Goal: Task Accomplishment & Management: Complete application form

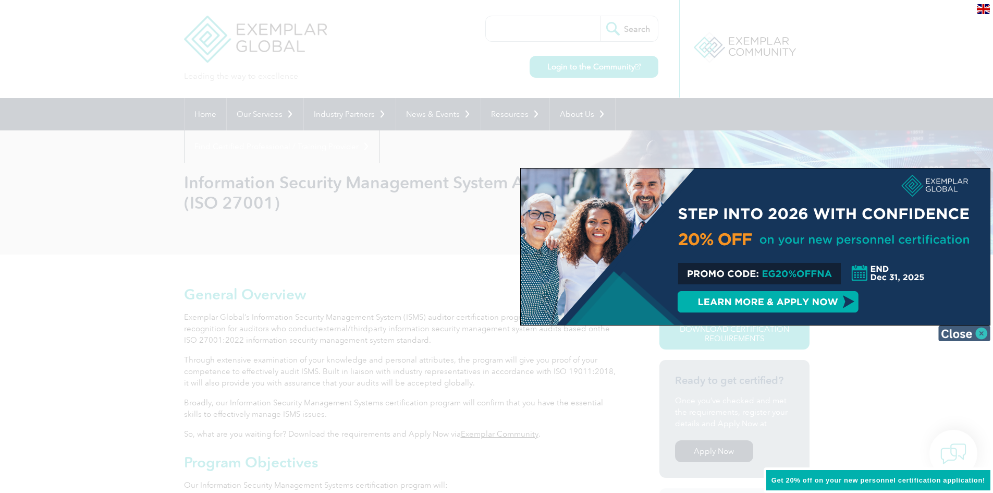
click at [953, 337] on img at bounding box center [965, 333] width 52 height 16
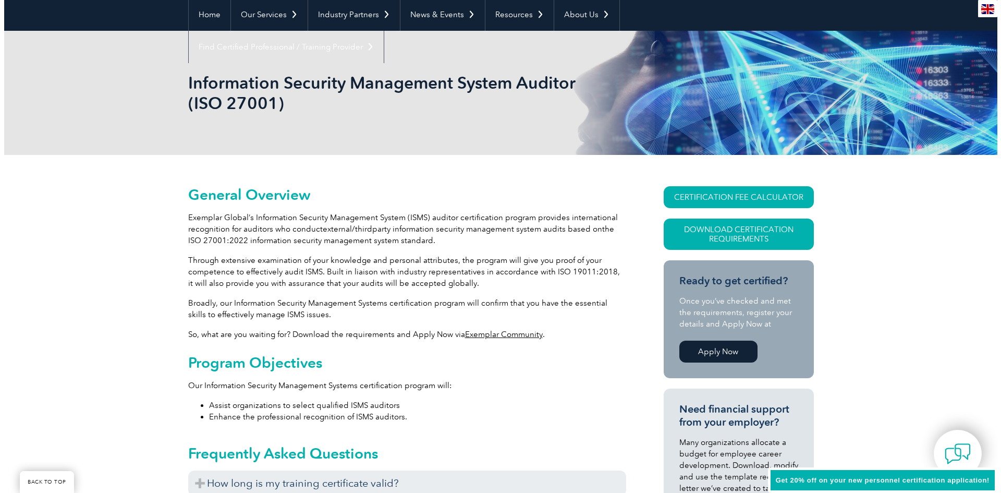
scroll to position [104, 0]
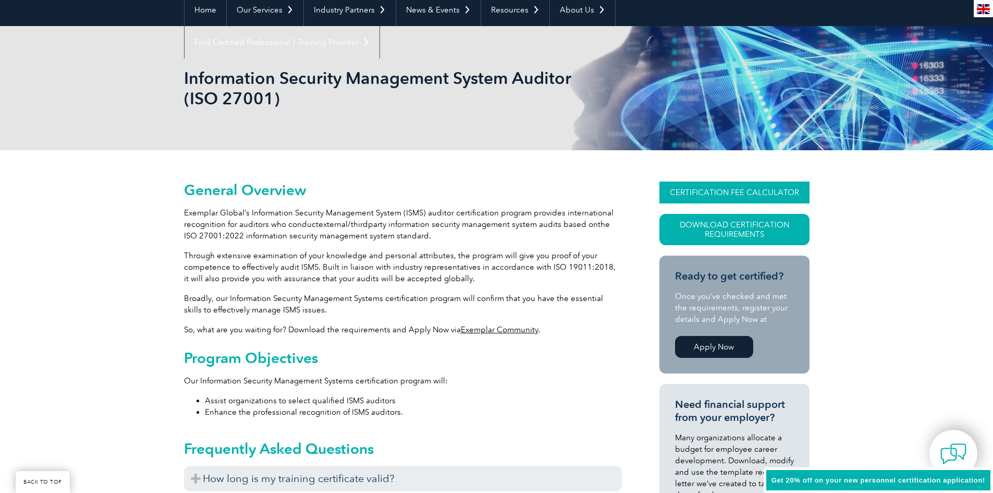
click at [701, 193] on link "CERTIFICATION FEE CALCULATOR" at bounding box center [735, 192] width 150 height 22
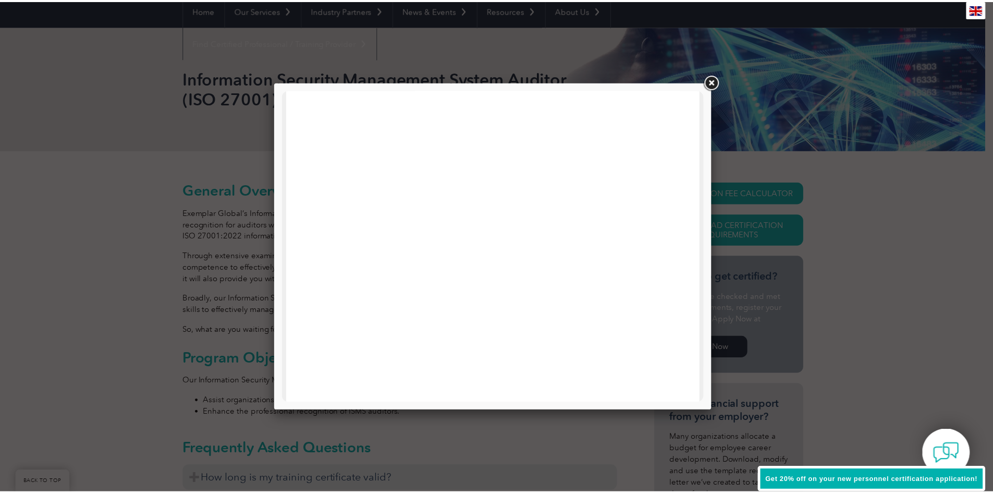
scroll to position [289, 0]
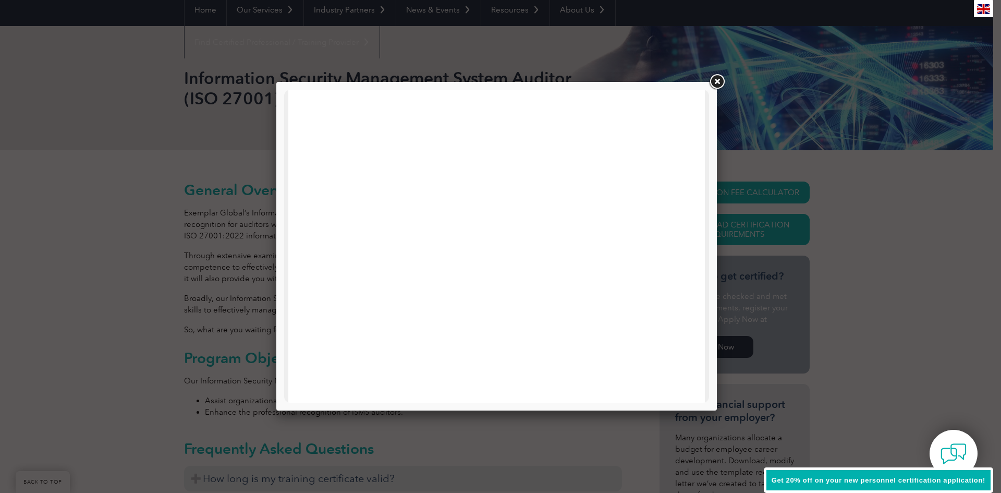
click at [716, 78] on link at bounding box center [717, 81] width 19 height 19
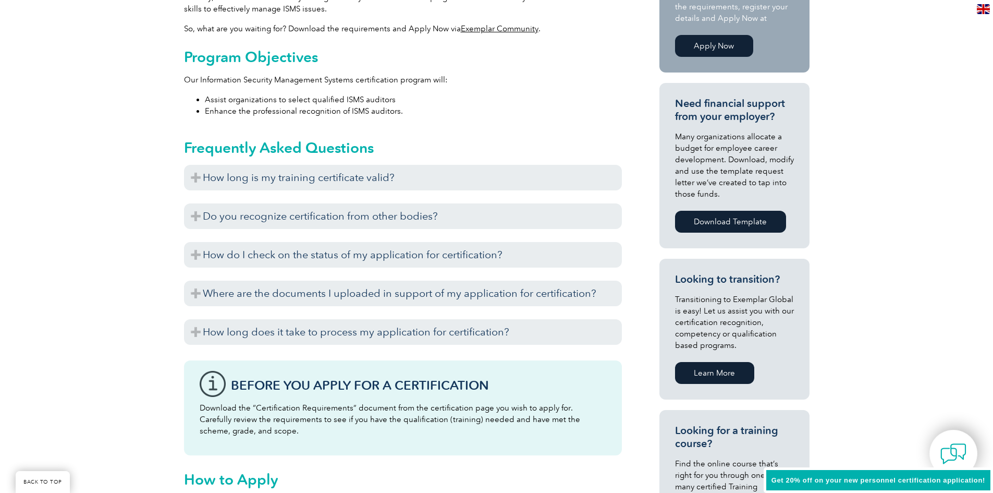
scroll to position [417, 0]
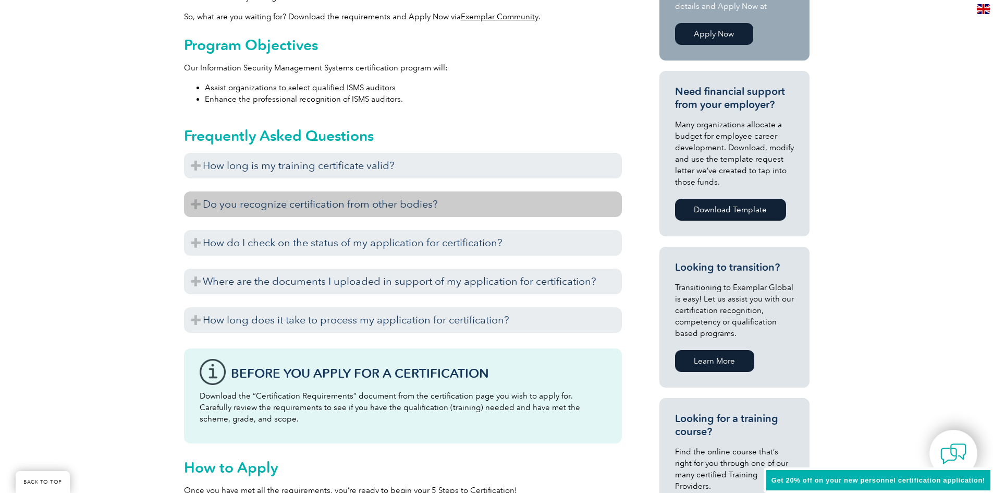
click at [195, 202] on h3 "Do you recognize certification from other bodies?" at bounding box center [403, 204] width 438 height 26
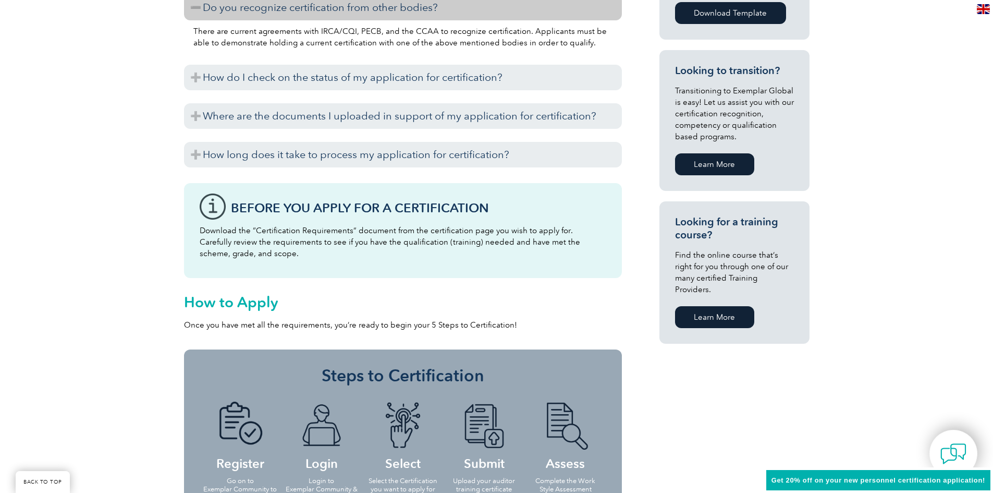
scroll to position [626, 0]
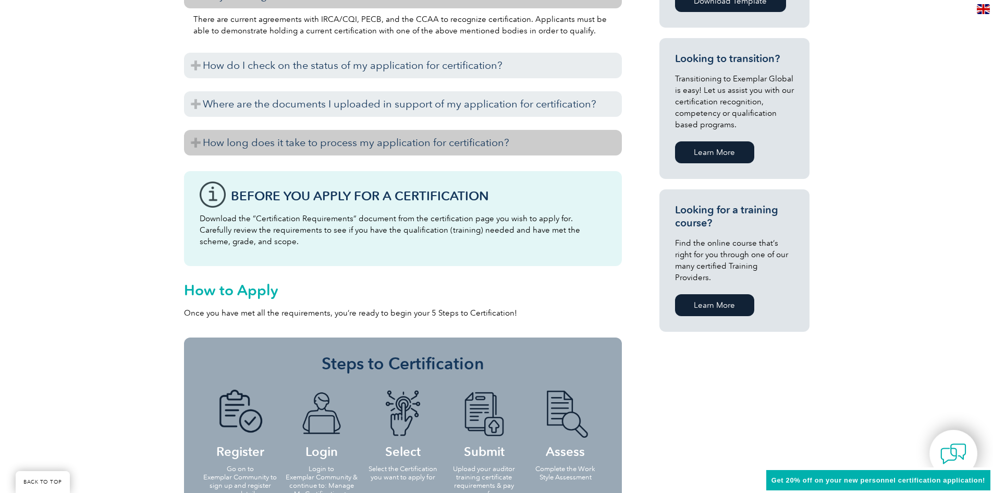
click at [199, 138] on h3 "How long does it take to process my application for certification?" at bounding box center [403, 143] width 438 height 26
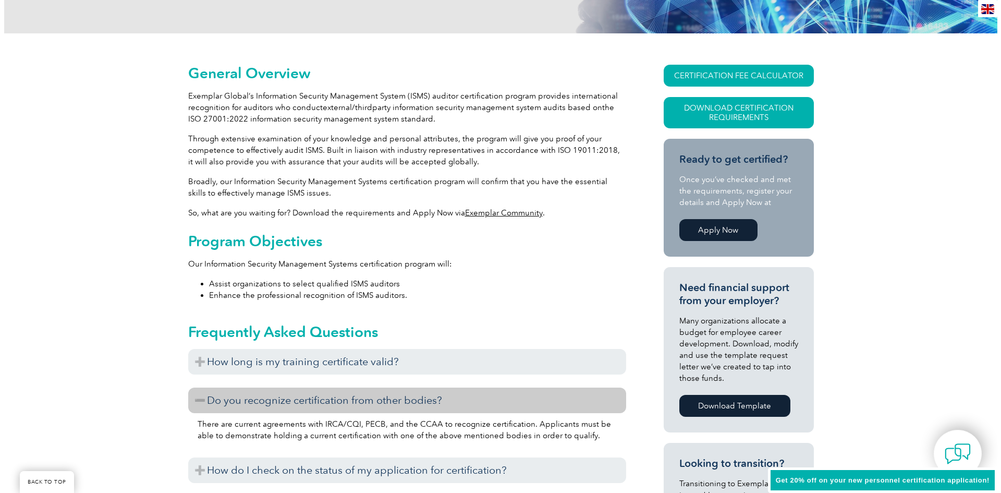
scroll to position [209, 0]
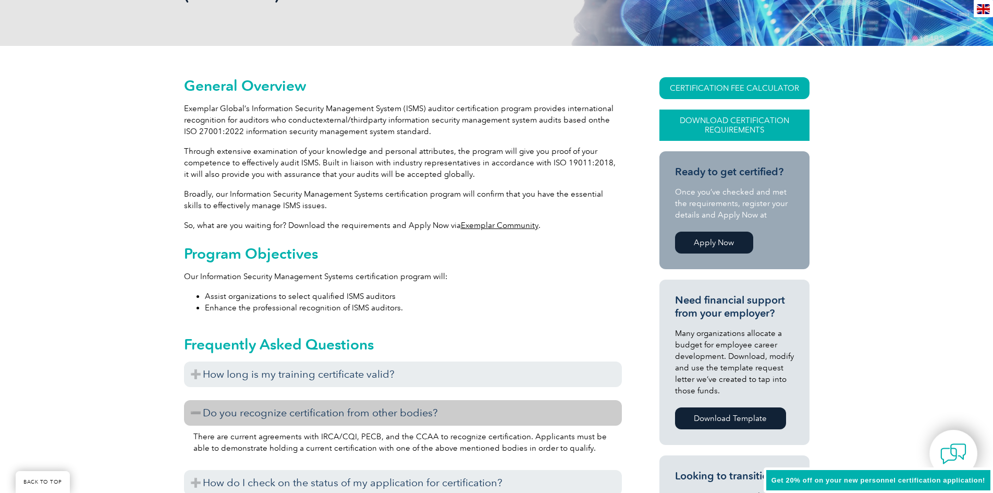
click at [694, 127] on link "Download Certification Requirements" at bounding box center [735, 125] width 150 height 31
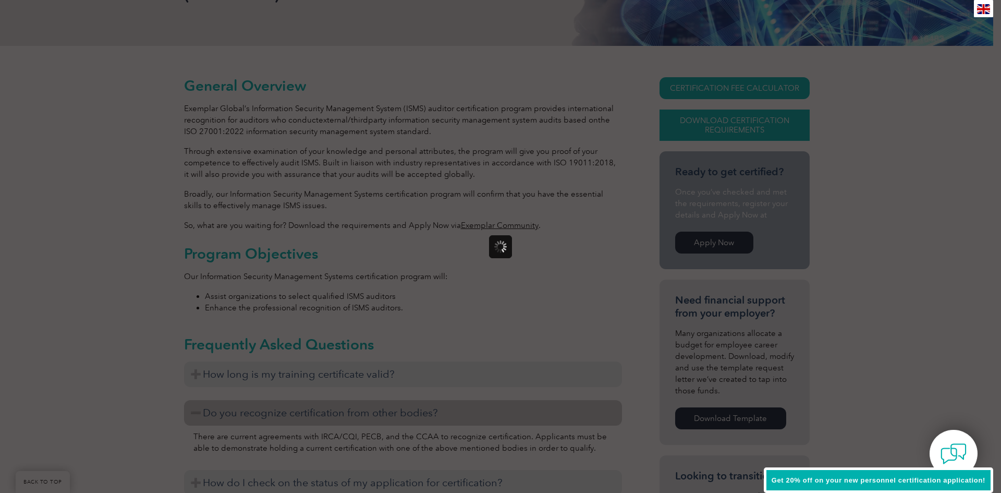
scroll to position [0, 0]
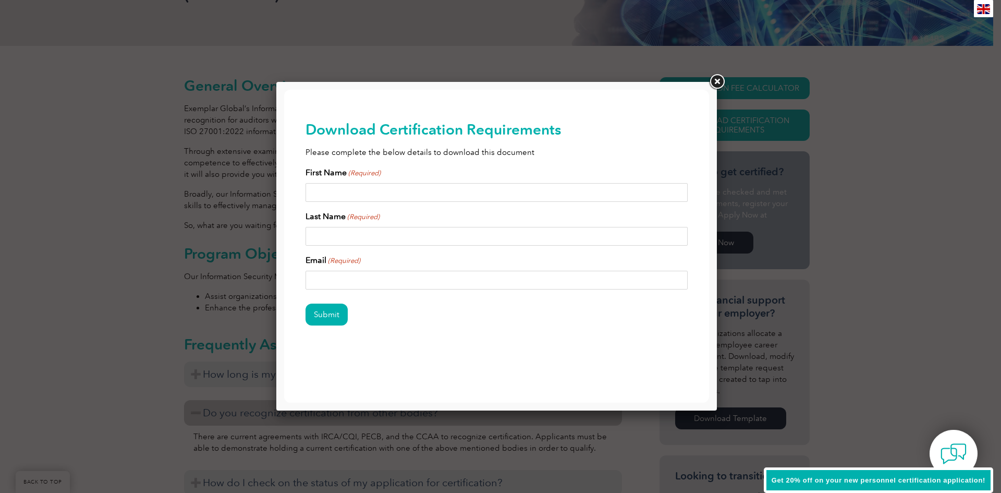
click at [350, 190] on input "First Name (Required)" at bounding box center [497, 192] width 383 height 19
type input "Jovana"
type input "Balevic"
type input "[EMAIL_ADDRESS][DOMAIN_NAME]"
click at [323, 321] on input "Submit" at bounding box center [327, 315] width 42 height 22
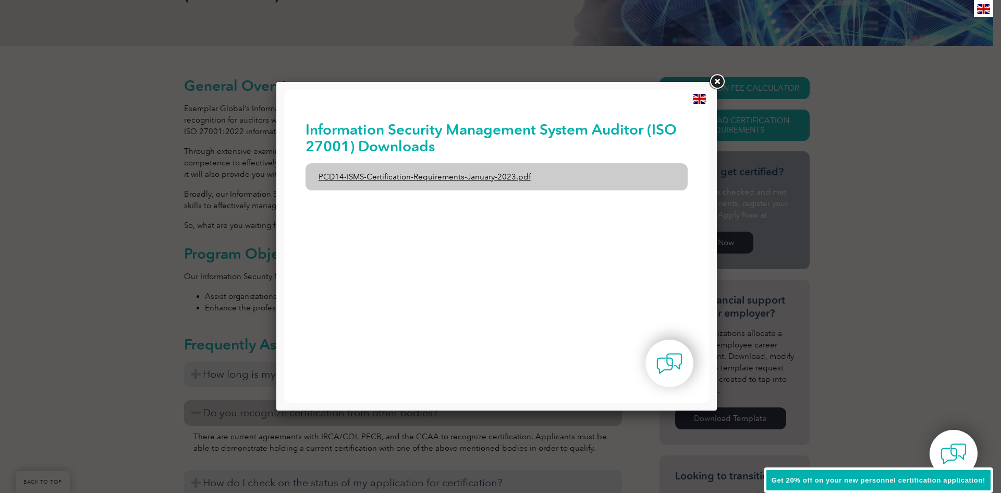
click at [400, 177] on link "PCD14-ISMS-Certification-Requirements-January-2023.pdf" at bounding box center [497, 176] width 383 height 27
